Goal: Use online tool/utility: Utilize a website feature to perform a specific function

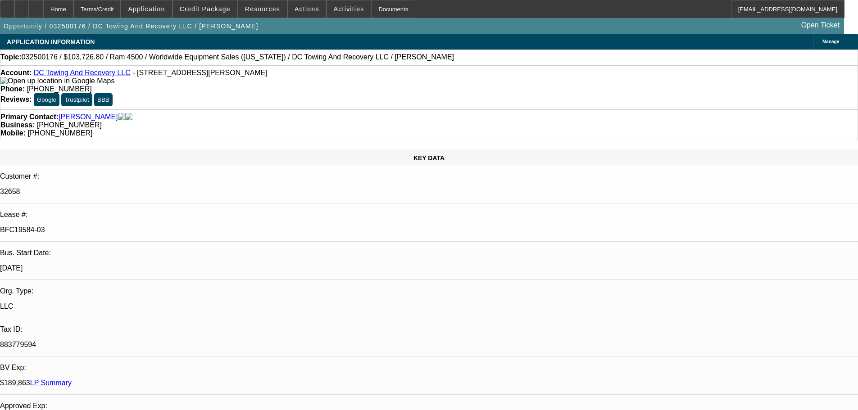
select select "0.1"
select select "2"
select select "0.1"
select select "4"
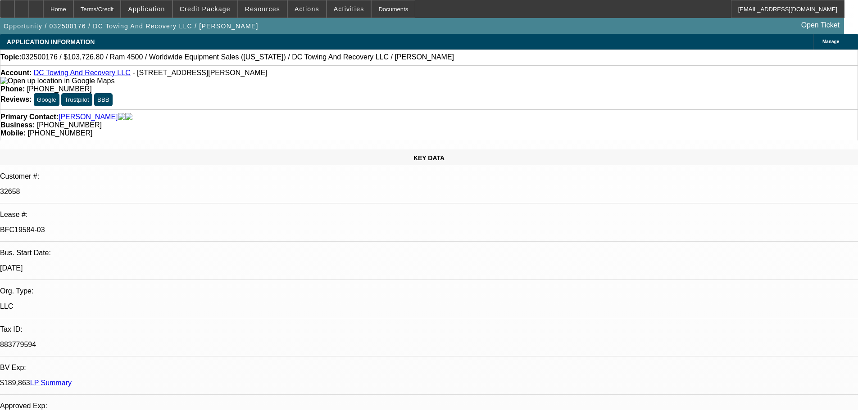
select select "0.15"
select select "2"
select select "0.1"
select select "4"
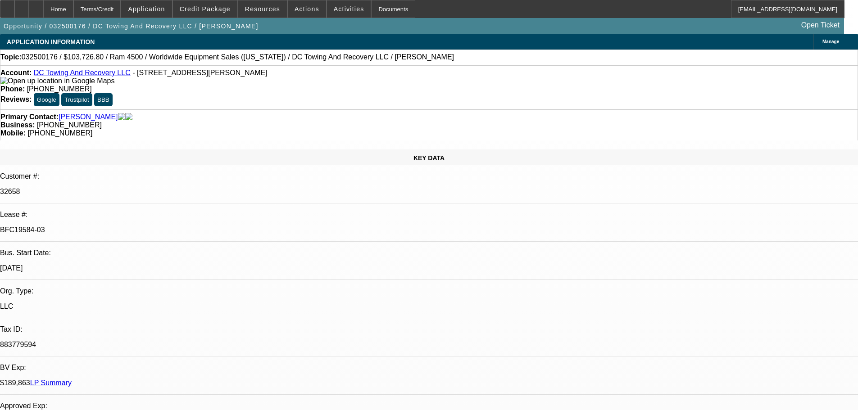
select select "0.15"
select select "2"
select select "0.1"
select select "4"
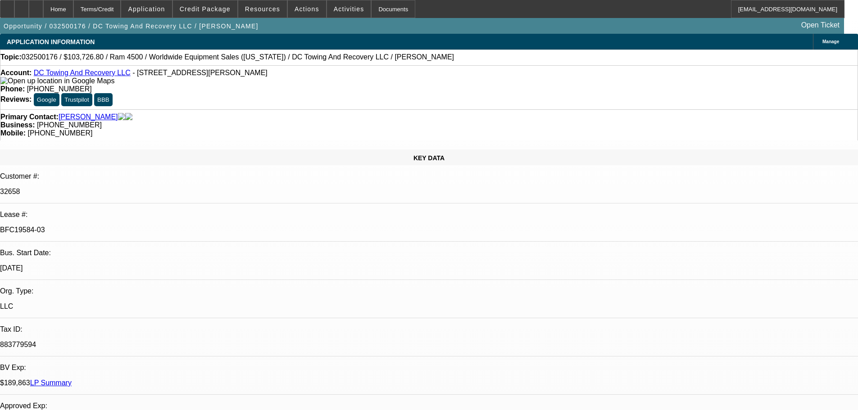
select select "0.1"
select select "2"
select select "0.1"
select select "4"
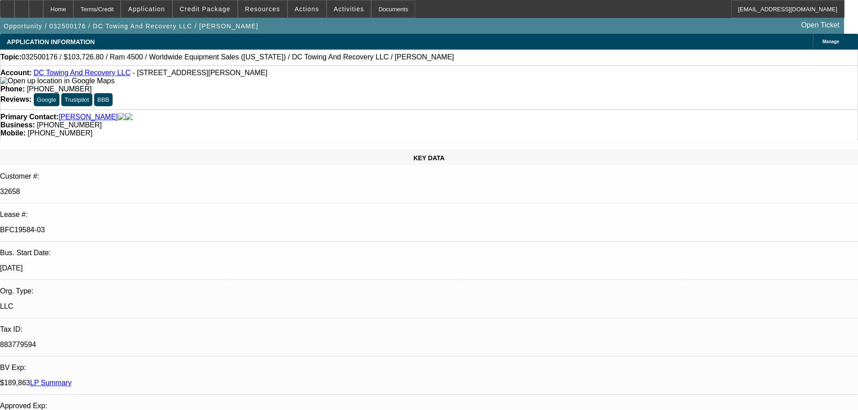
click at [16, 84] on img at bounding box center [57, 81] width 114 height 8
